Goal: Find specific page/section: Find specific page/section

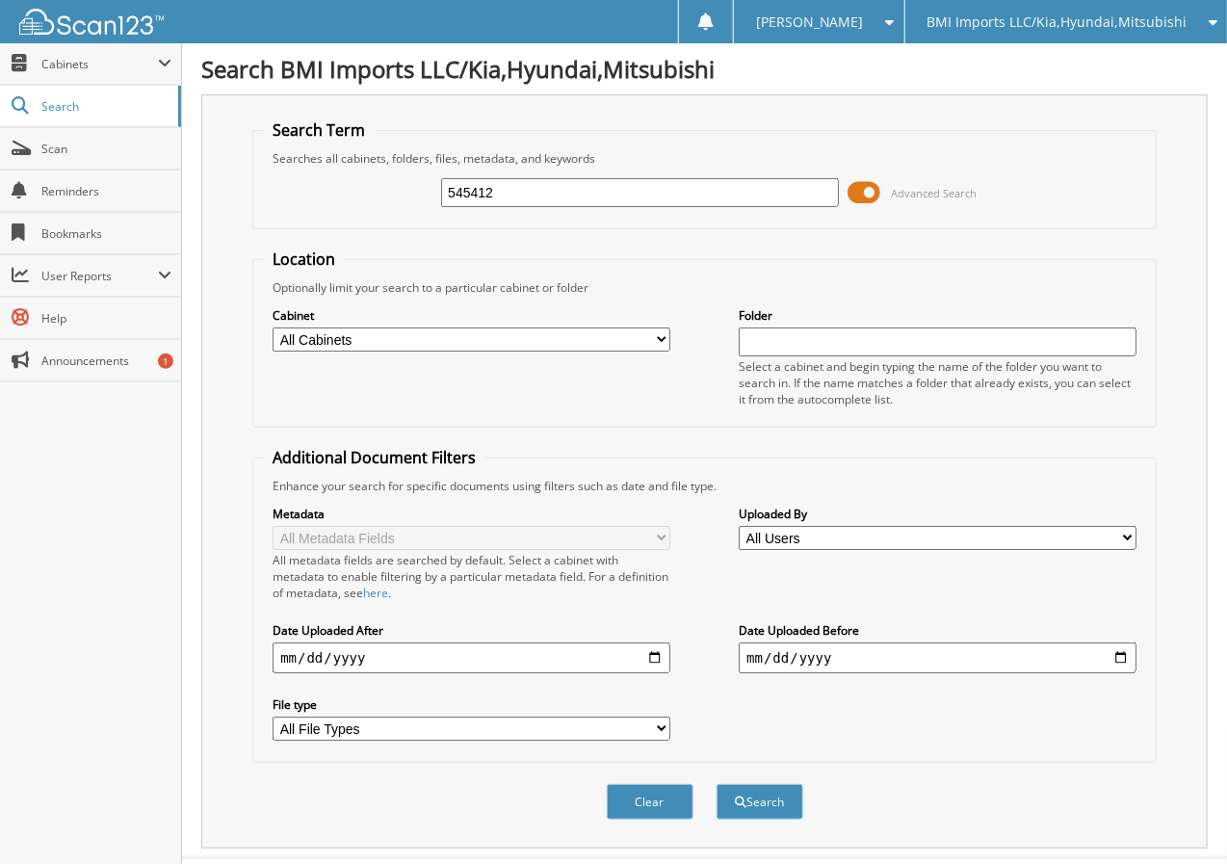
type input "545412"
click at [717, 784] on button "Search" at bounding box center [760, 802] width 87 height 36
click at [719, 179] on input "545412" at bounding box center [639, 192] width 397 height 29
paste input "4667"
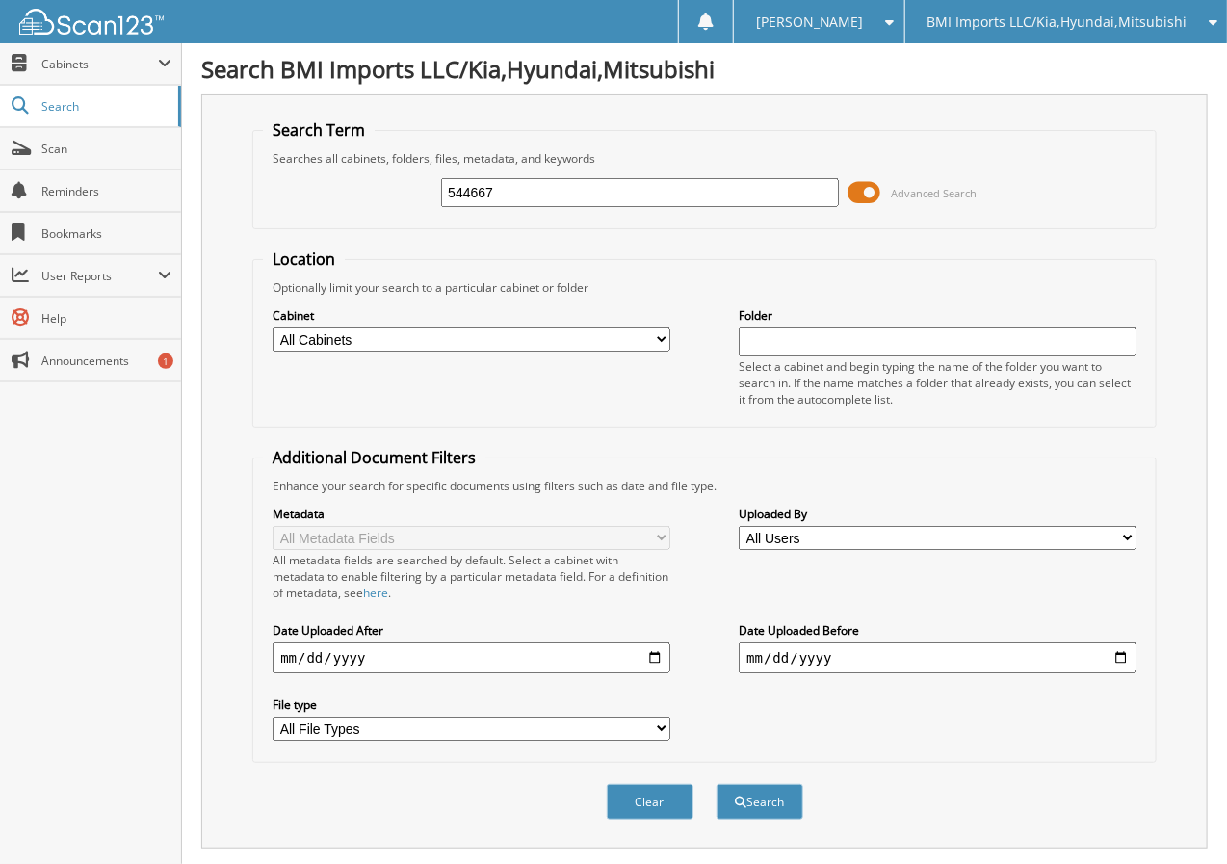
type input "544667"
click at [717, 784] on button "Search" at bounding box center [760, 802] width 87 height 36
click at [556, 128] on fieldset "Search Term Searches all cabinets, folders, files, metadata, and keywords 54466…" at bounding box center [704, 174] width 905 height 110
